Goal: Transaction & Acquisition: Purchase product/service

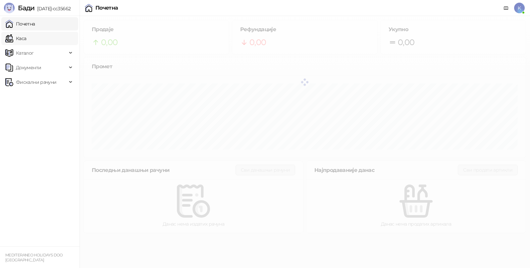
click at [26, 37] on link "Каса" at bounding box center [15, 38] width 21 height 13
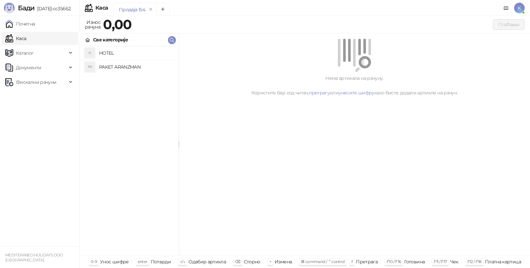
click at [110, 63] on h4 "PAKET ARANZMAN" at bounding box center [136, 67] width 74 height 11
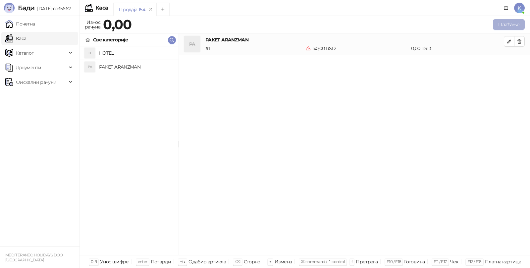
click at [503, 25] on button "Плаћање" at bounding box center [509, 24] width 32 height 11
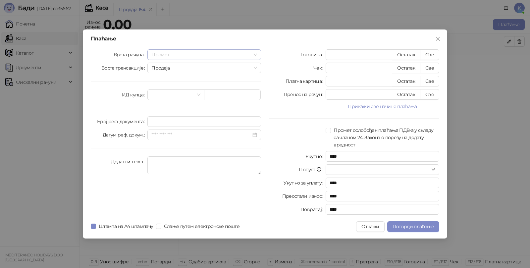
click at [165, 55] on span "Промет" at bounding box center [204, 55] width 106 height 10
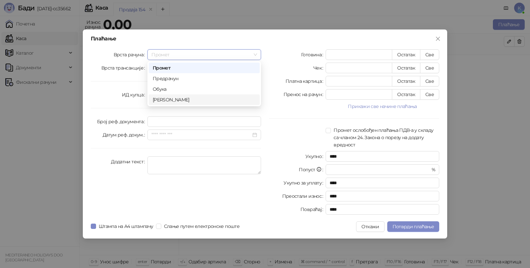
click at [169, 100] on div "[PERSON_NAME]" at bounding box center [204, 99] width 103 height 7
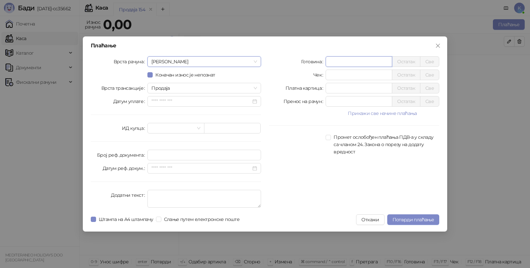
click at [342, 60] on input "*" at bounding box center [359, 62] width 66 height 10
type input "******"
click at [163, 196] on textarea "Додатни текст" at bounding box center [204, 199] width 114 height 18
type textarea "*********"
click at [396, 217] on span "Потврди плаћање" at bounding box center [412, 220] width 41 height 6
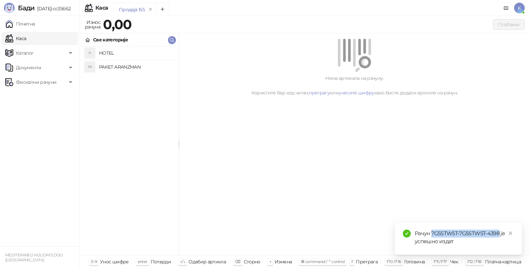
drag, startPoint x: 432, startPoint y: 233, endPoint x: 499, endPoint y: 233, distance: 67.2
click at [499, 233] on div "Рачун 7G5STW5T-7G5STW5T-4398 је успешно издат" at bounding box center [464, 238] width 99 height 16
copy div "7G5STW5T-7G5STW5T-4398"
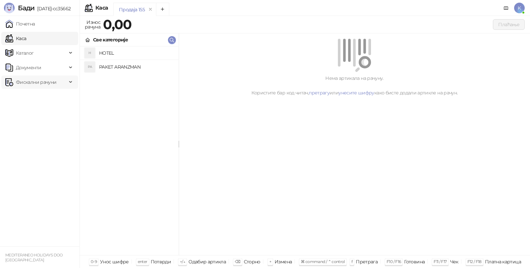
click at [24, 81] on span "Фискални рачуни" at bounding box center [36, 82] width 40 height 13
click at [38, 95] on link "Издати рачуни" at bounding box center [30, 96] width 44 height 13
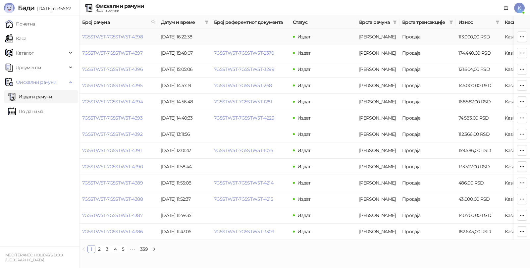
click at [114, 37] on link "7G5STW5T-7G5STW5T-4398" at bounding box center [112, 37] width 61 height 6
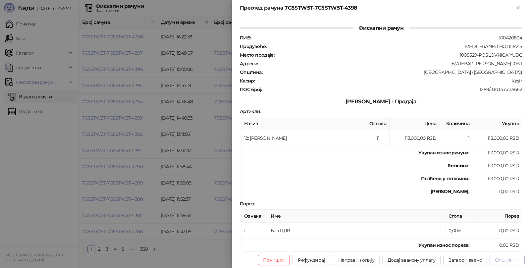
click at [513, 262] on div "Опције" at bounding box center [507, 260] width 25 height 6
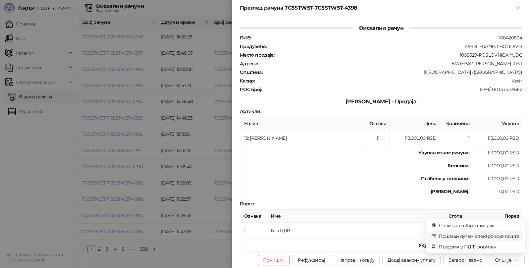
click at [479, 236] on span "Пошаљи путем електронске поште" at bounding box center [479, 236] width 81 height 7
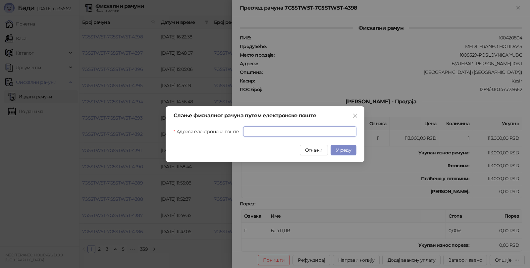
click at [287, 130] on input "Адреса електронске поште" at bounding box center [299, 131] width 113 height 11
paste input "**********"
type input "**********"
click at [348, 148] on span "У реду" at bounding box center [343, 150] width 15 height 6
